Goal: Find contact information: Find contact information

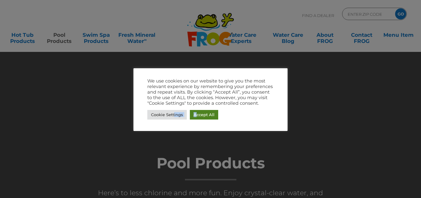
drag, startPoint x: 174, startPoint y: 111, endPoint x: 196, endPoint y: 113, distance: 21.9
click at [196, 113] on div "Cookie Settings Accept All" at bounding box center [210, 114] width 126 height 13
click at [196, 113] on link "Accept All" at bounding box center [204, 115] width 28 height 10
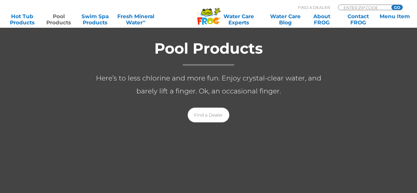
scroll to position [137, 0]
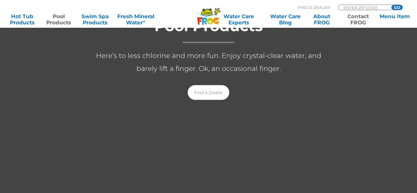
click at [348, 16] on link "Contact FROG" at bounding box center [358, 19] width 32 height 12
click at [354, 20] on link "Contact FROG" at bounding box center [358, 19] width 32 height 12
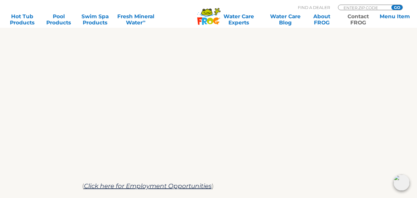
scroll to position [361, 0]
